Goal: Information Seeking & Learning: Learn about a topic

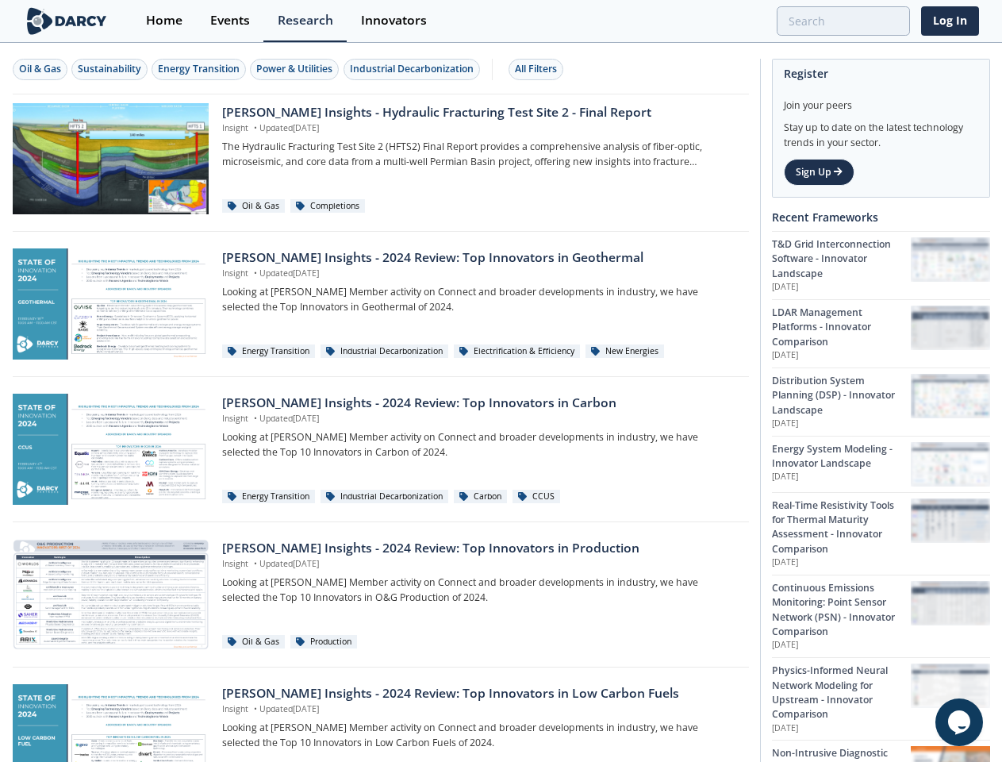
click at [40, 69] on div "Oil & Gas" at bounding box center [40, 69] width 42 height 14
click at [110, 69] on div "Sustainability" at bounding box center [109, 69] width 63 height 14
click at [200, 69] on div "Energy Transition" at bounding box center [199, 69] width 82 height 14
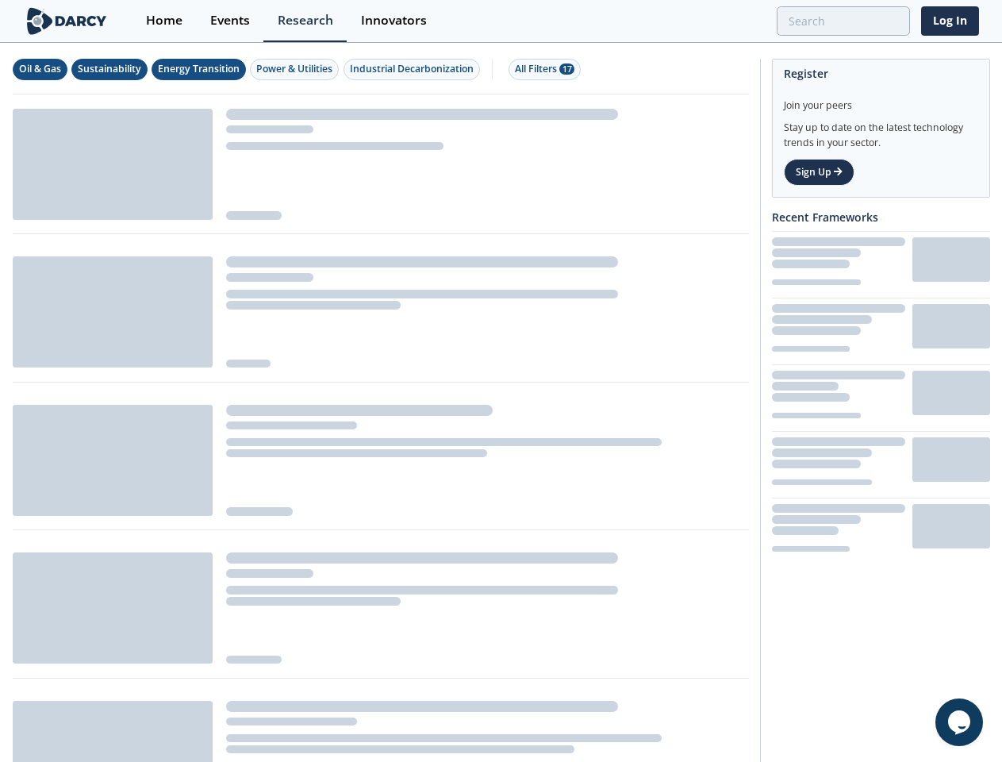
click at [297, 69] on div "Power & Utilities" at bounding box center [294, 69] width 76 height 14
